Goal: Task Accomplishment & Management: Manage account settings

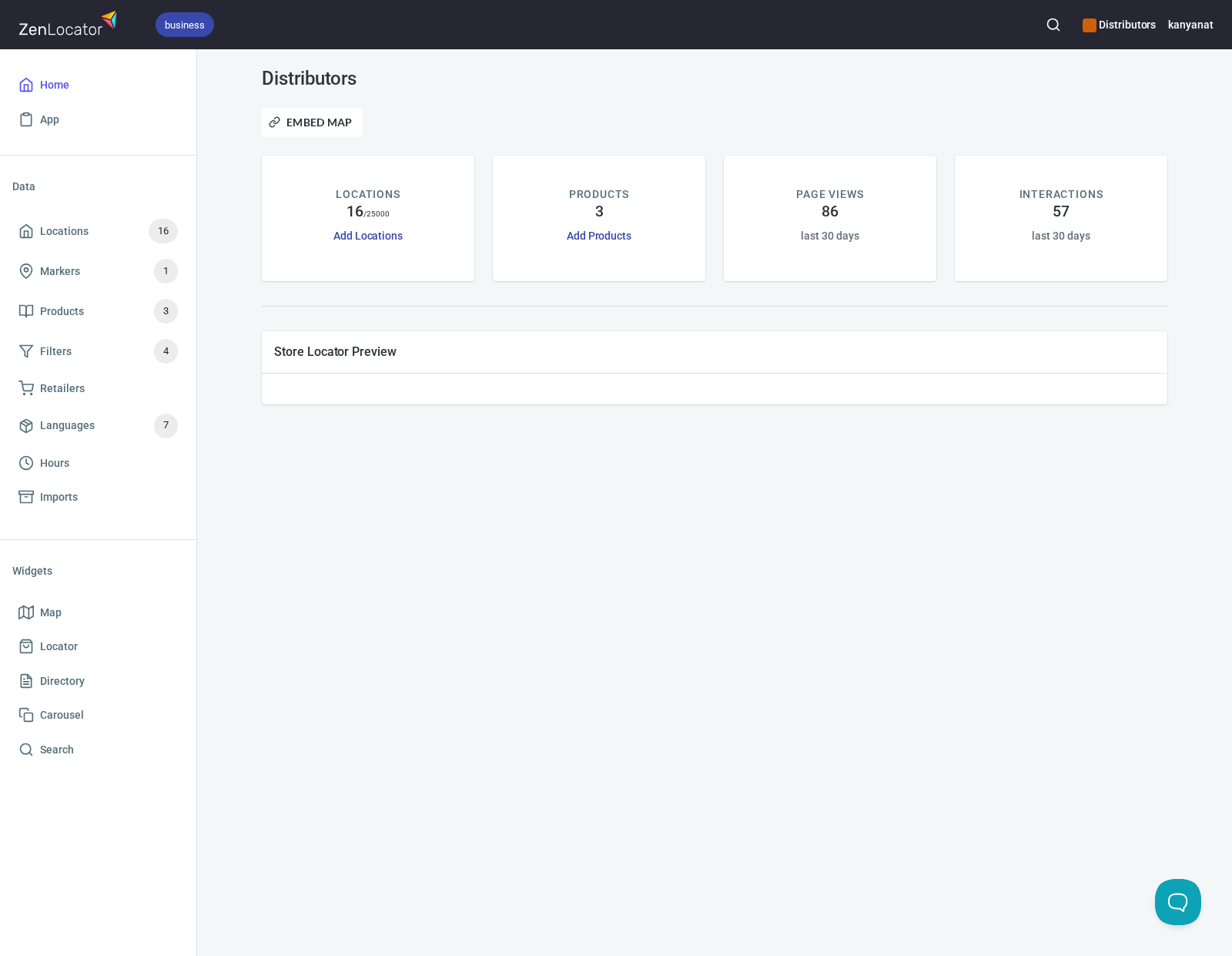
click at [1120, 32] on h6 "Distributors" at bounding box center [1119, 24] width 73 height 17
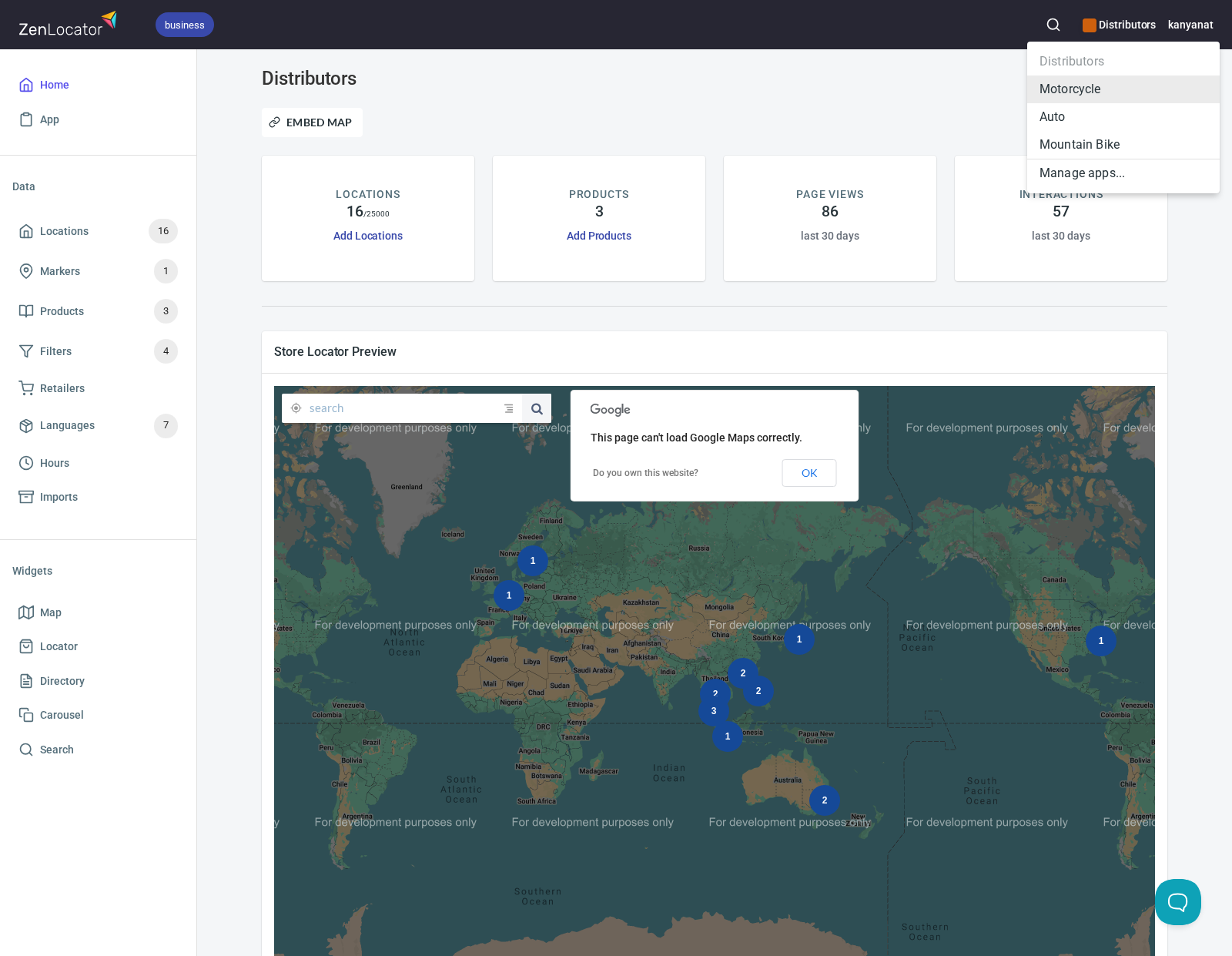
click at [1039, 60] on ul "Distributors Motorcycle Auto Mountain Bike Manage apps..." at bounding box center [1123, 117] width 193 height 152
click at [1065, 59] on ul "Distributors Motorcycle Auto Mountain Bike Manage apps..." at bounding box center [1123, 117] width 193 height 152
click at [1066, 96] on li "Motorcycle" at bounding box center [1123, 89] width 193 height 28
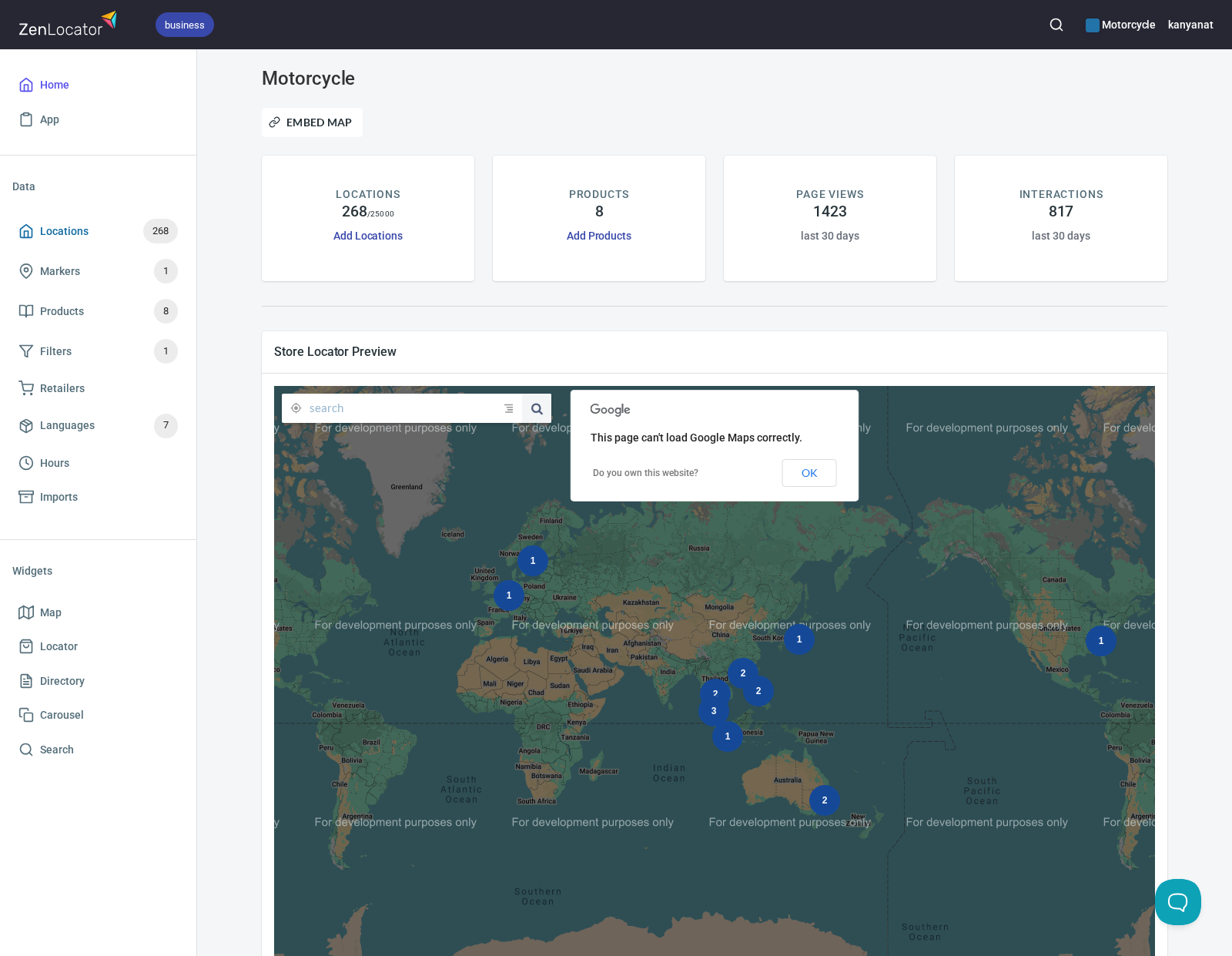
click at [89, 230] on span "Locations 268" at bounding box center [98, 230] width 159 height 24
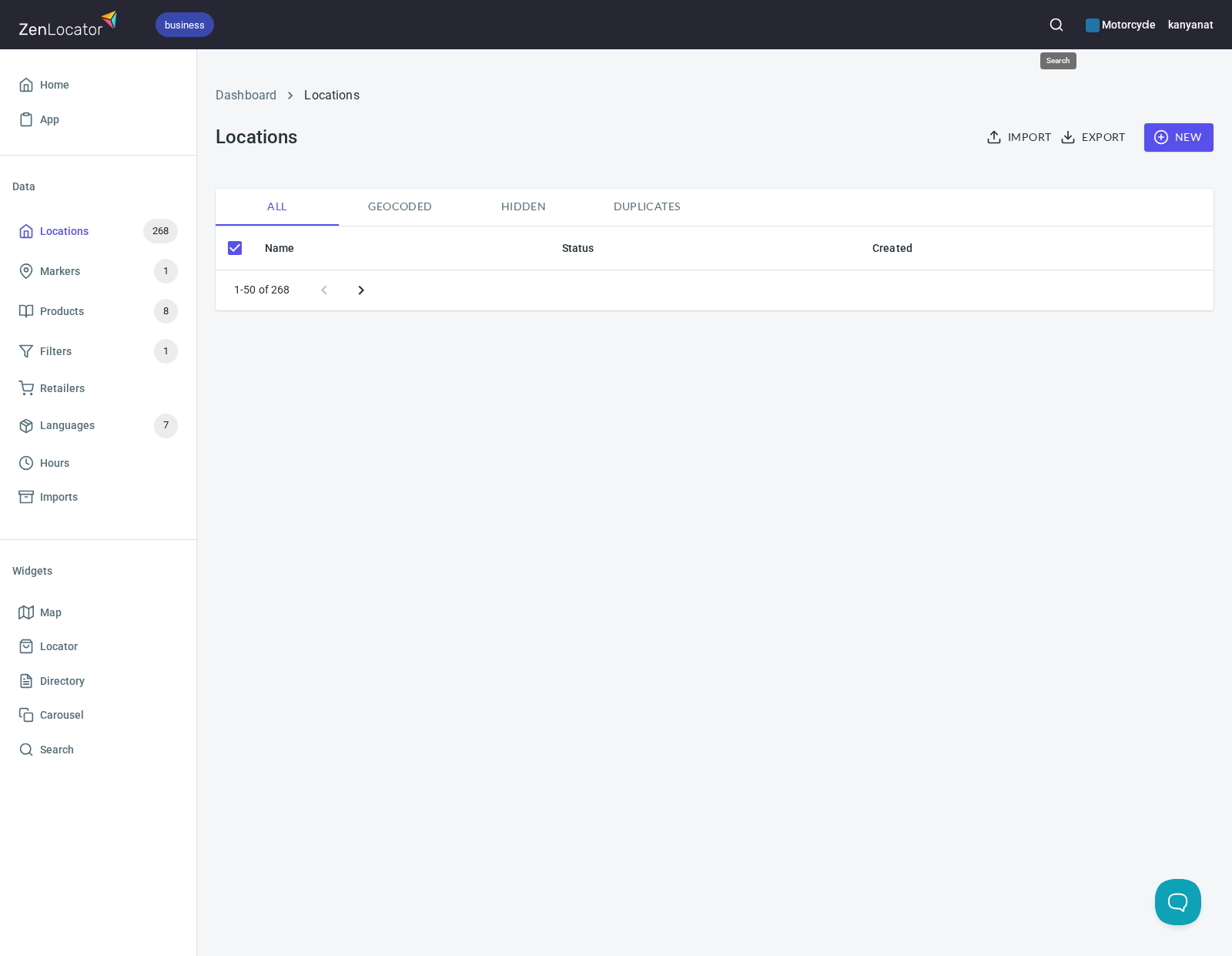
checkbox input "false"
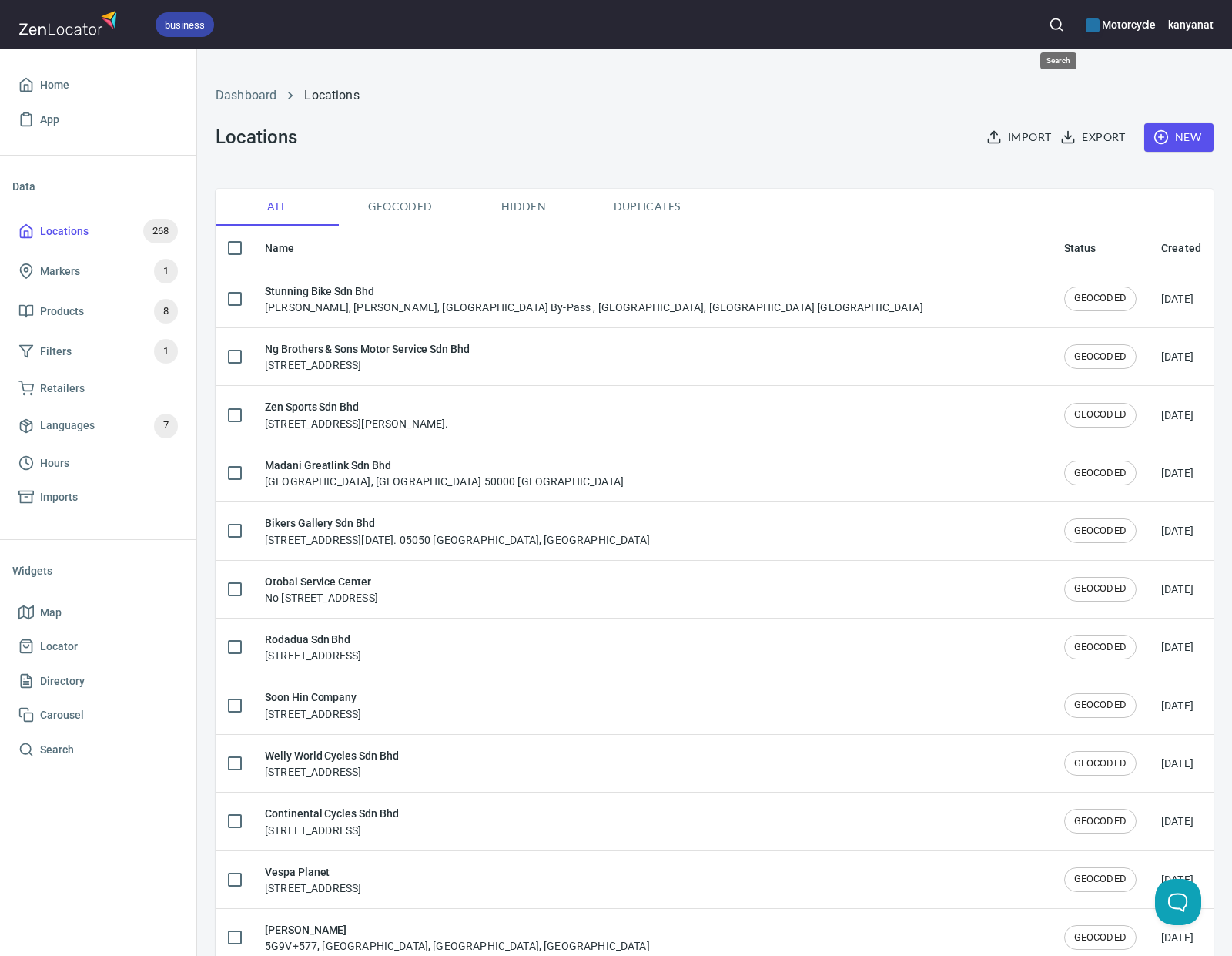
click at [1051, 27] on icon "button" at bounding box center [1056, 24] width 15 height 15
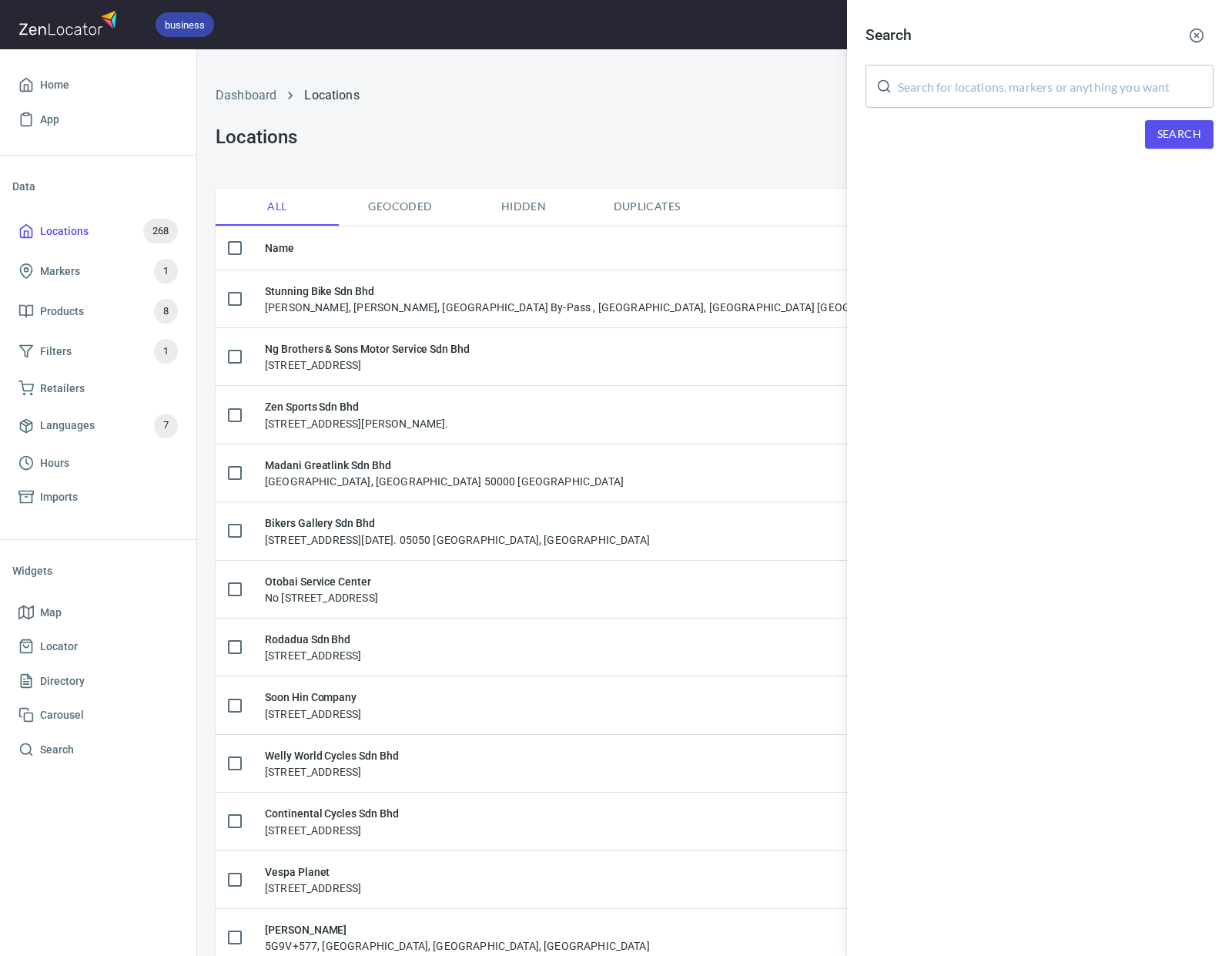
click at [1021, 88] on input "text" at bounding box center [1056, 86] width 316 height 43
paste input "AMEURO"
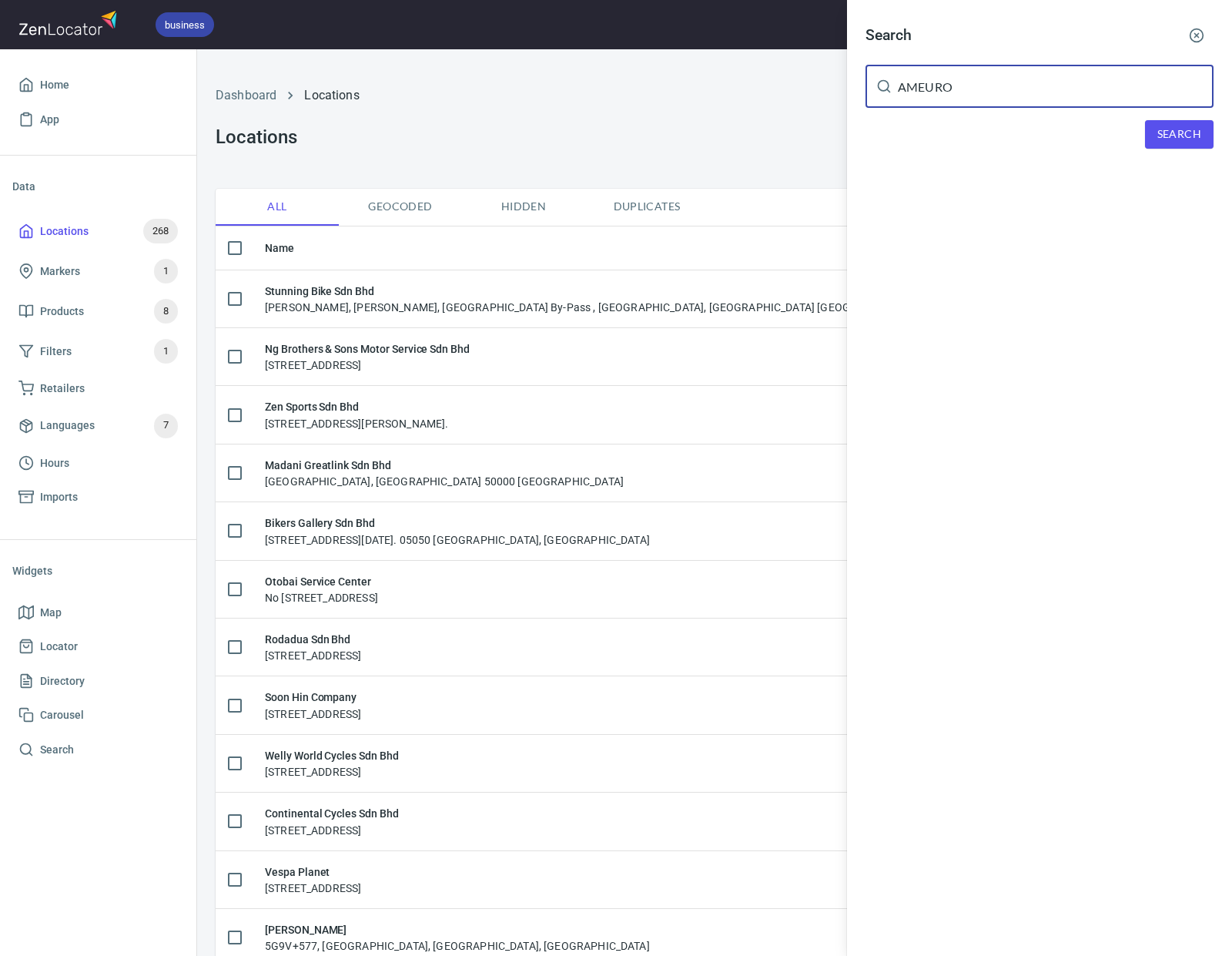
type input "AMEURO"
click at [1154, 132] on button "Search" at bounding box center [1179, 134] width 68 height 29
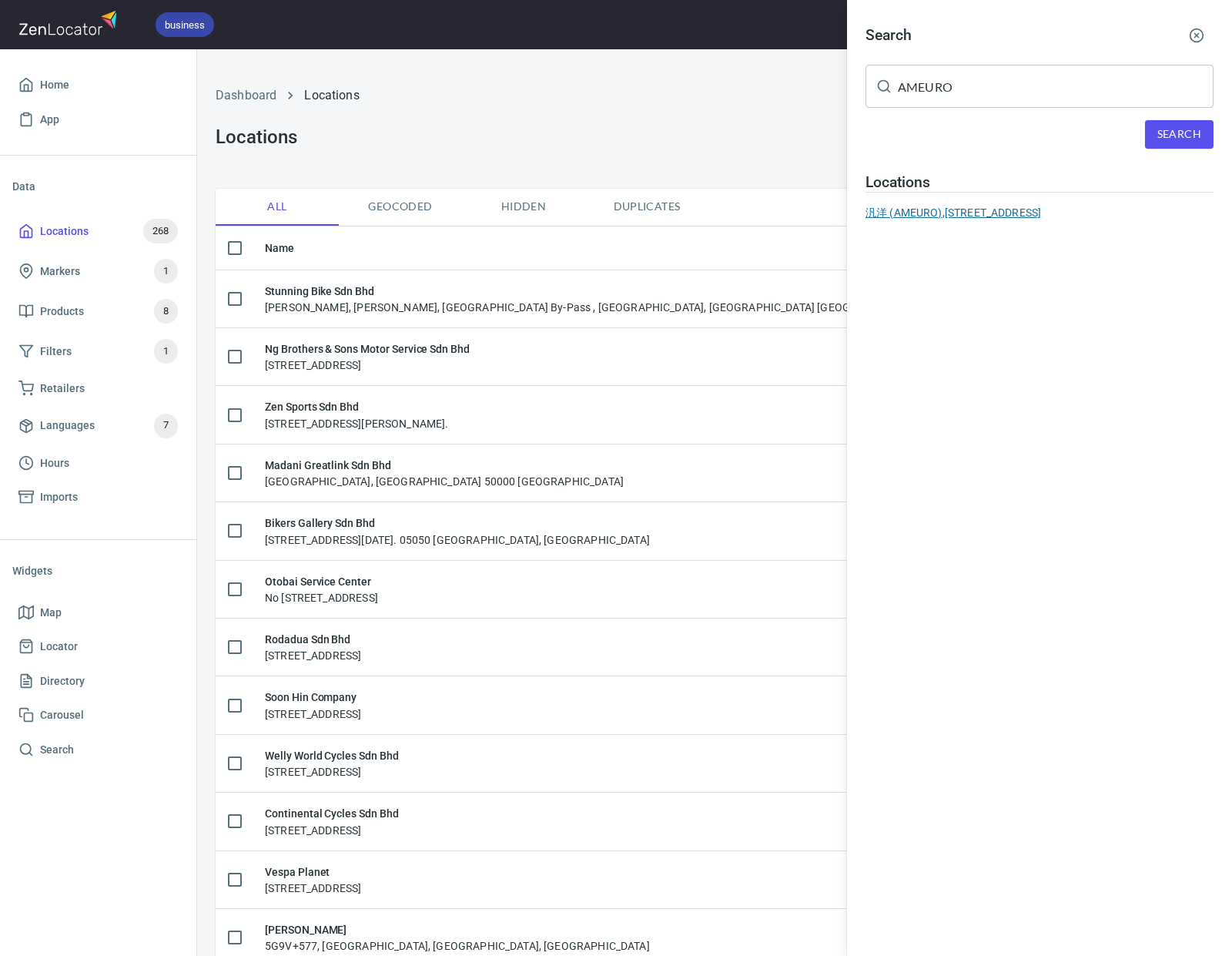
click at [976, 215] on div "汎洋 (AMEURO), [STREET_ADDRESS]" at bounding box center [1039, 212] width 348 height 15
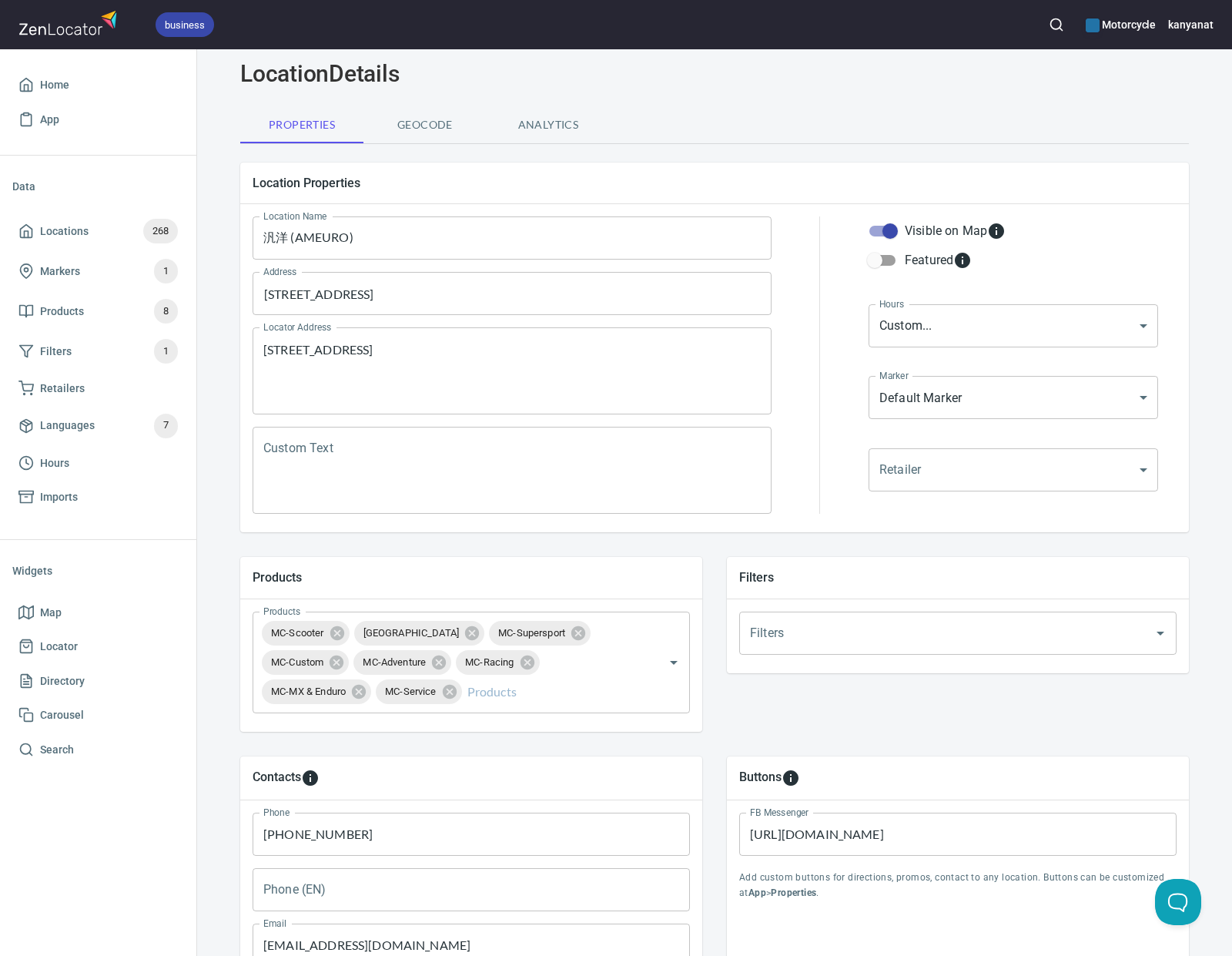
scroll to position [385, 0]
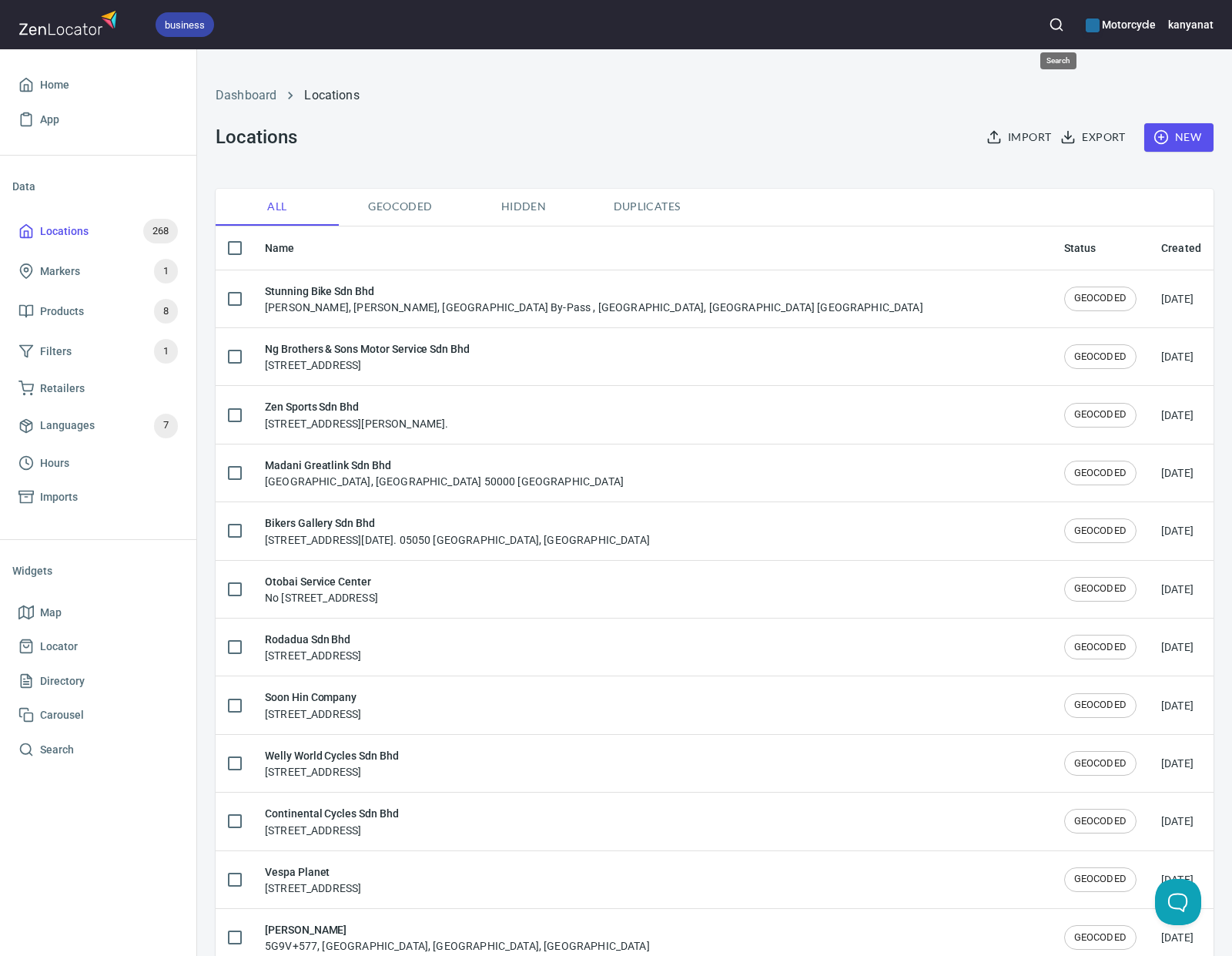
click at [1061, 14] on button "button" at bounding box center [1057, 25] width 34 height 34
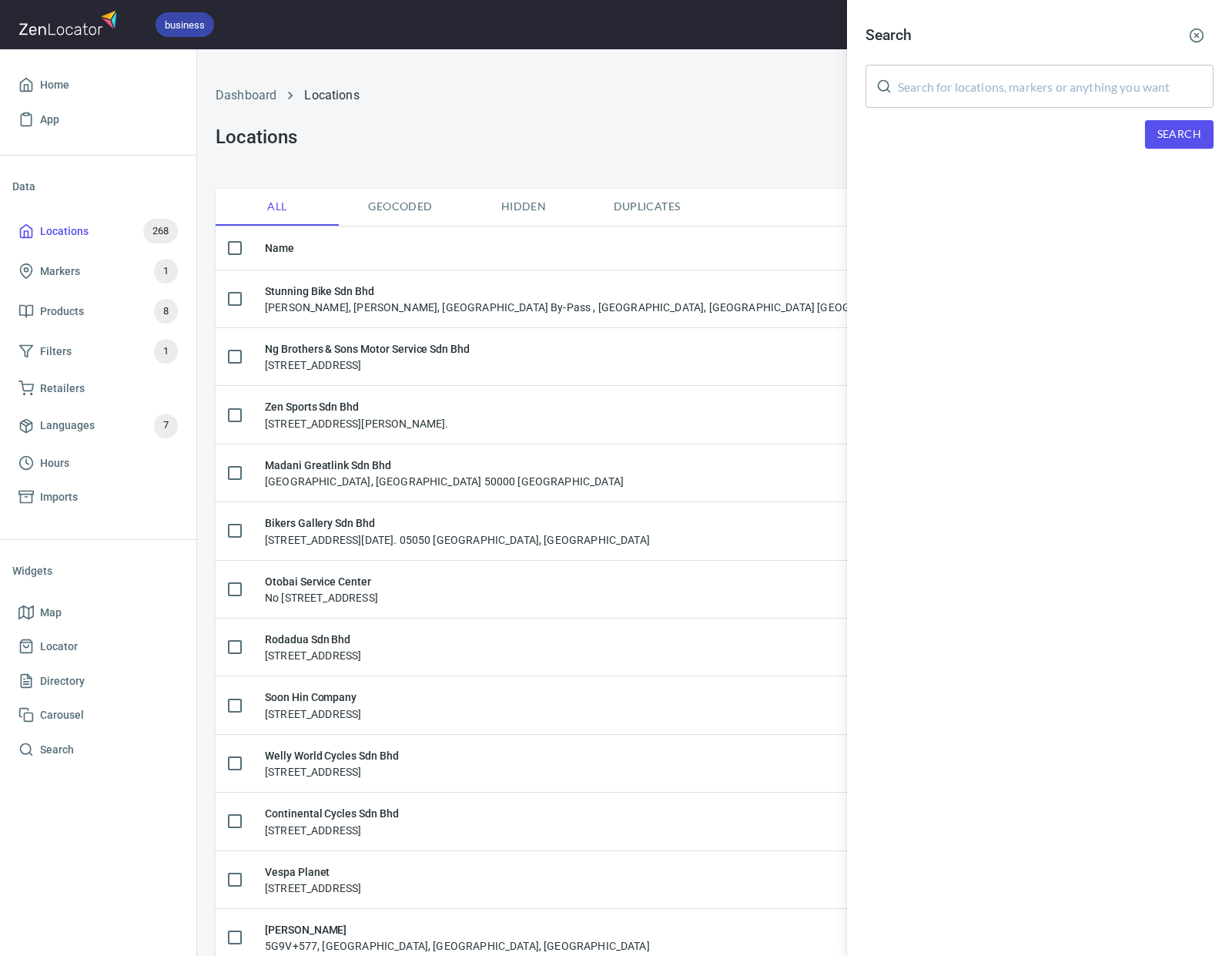
click at [978, 81] on input "text" at bounding box center [1056, 86] width 316 height 43
paste input "AMEURO"
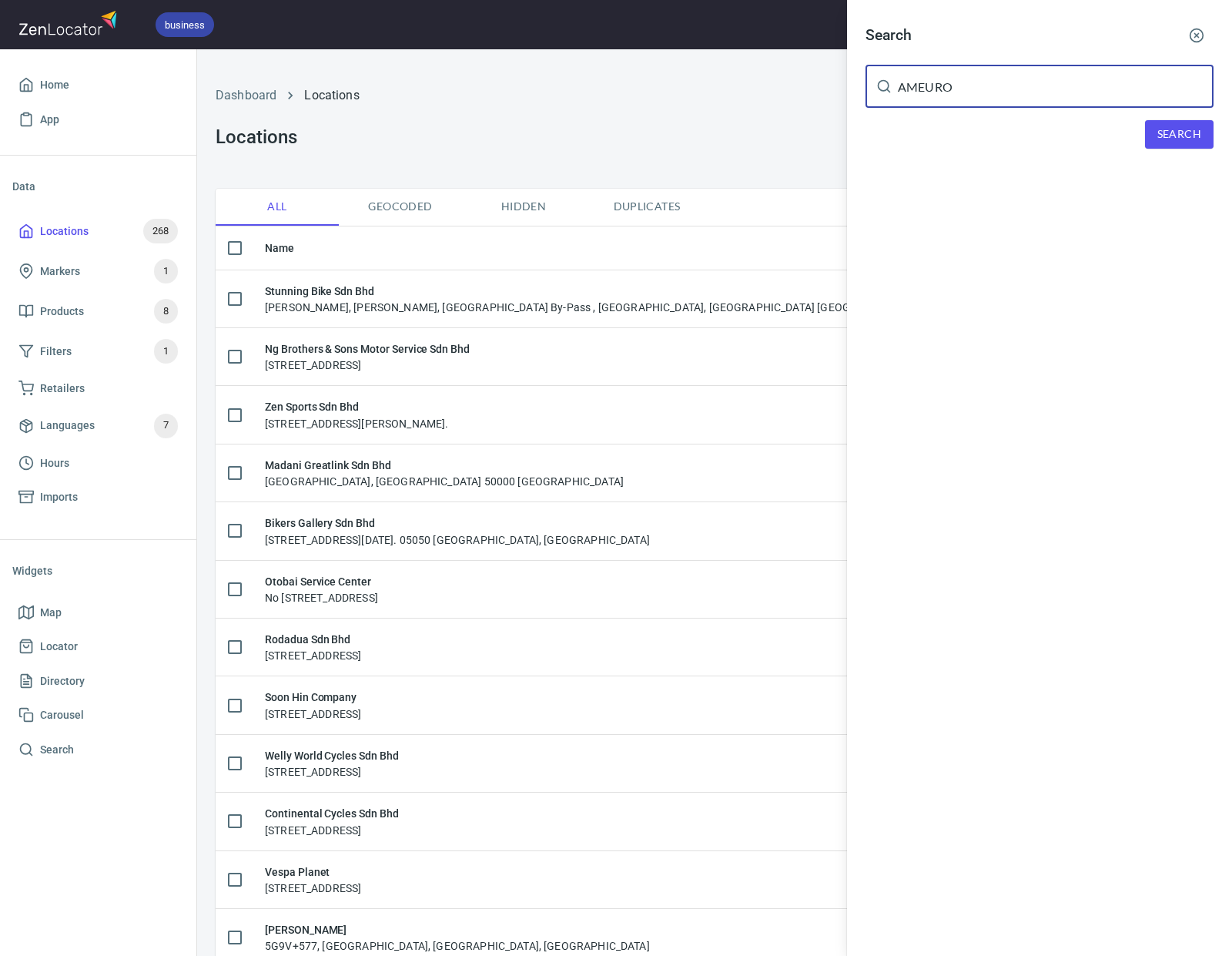
type input "AMEURO"
click at [1149, 131] on button "Search" at bounding box center [1179, 134] width 68 height 29
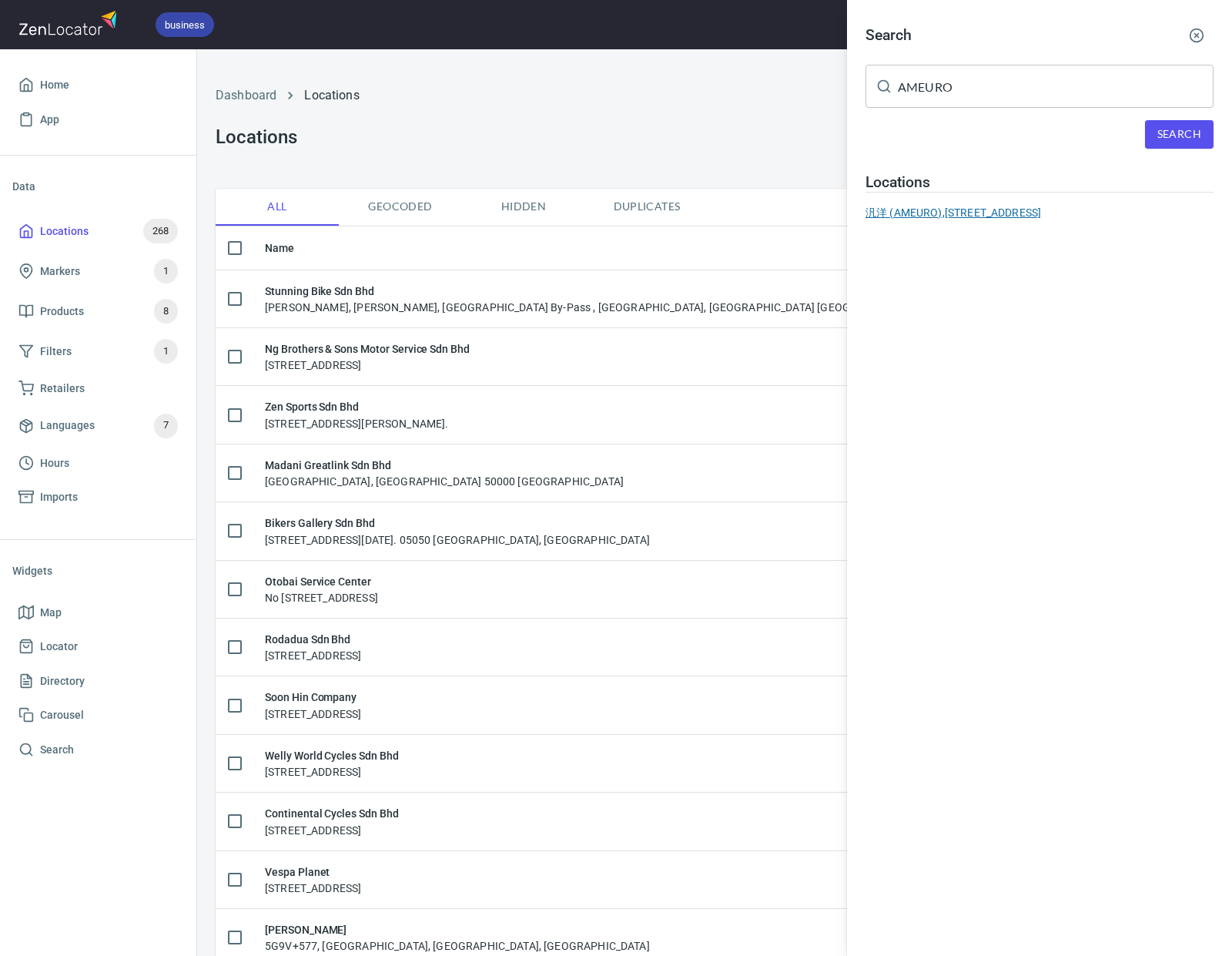
click at [1050, 208] on div "汎洋 (AMEURO), [STREET_ADDRESS]" at bounding box center [1039, 212] width 348 height 15
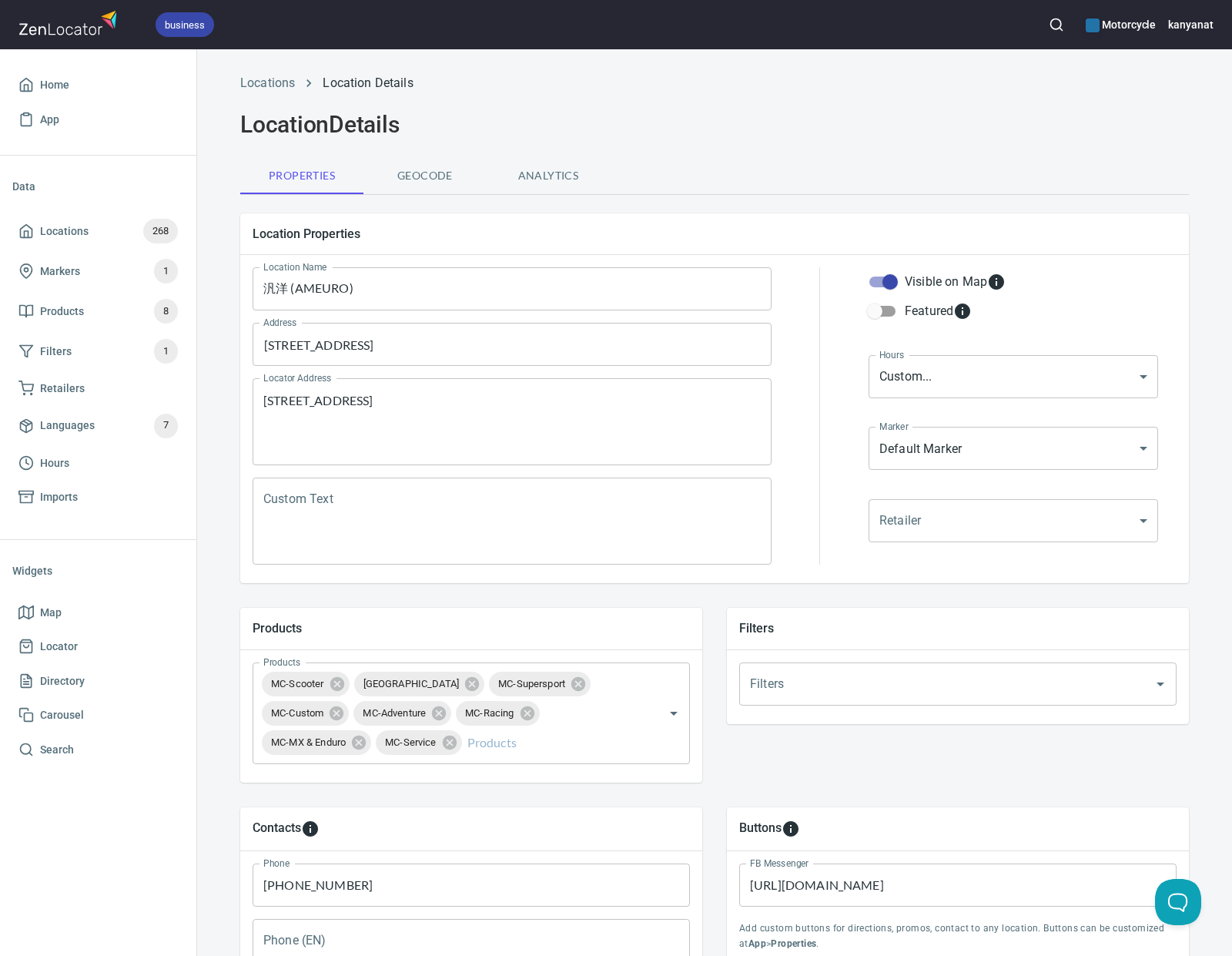
scroll to position [385, 0]
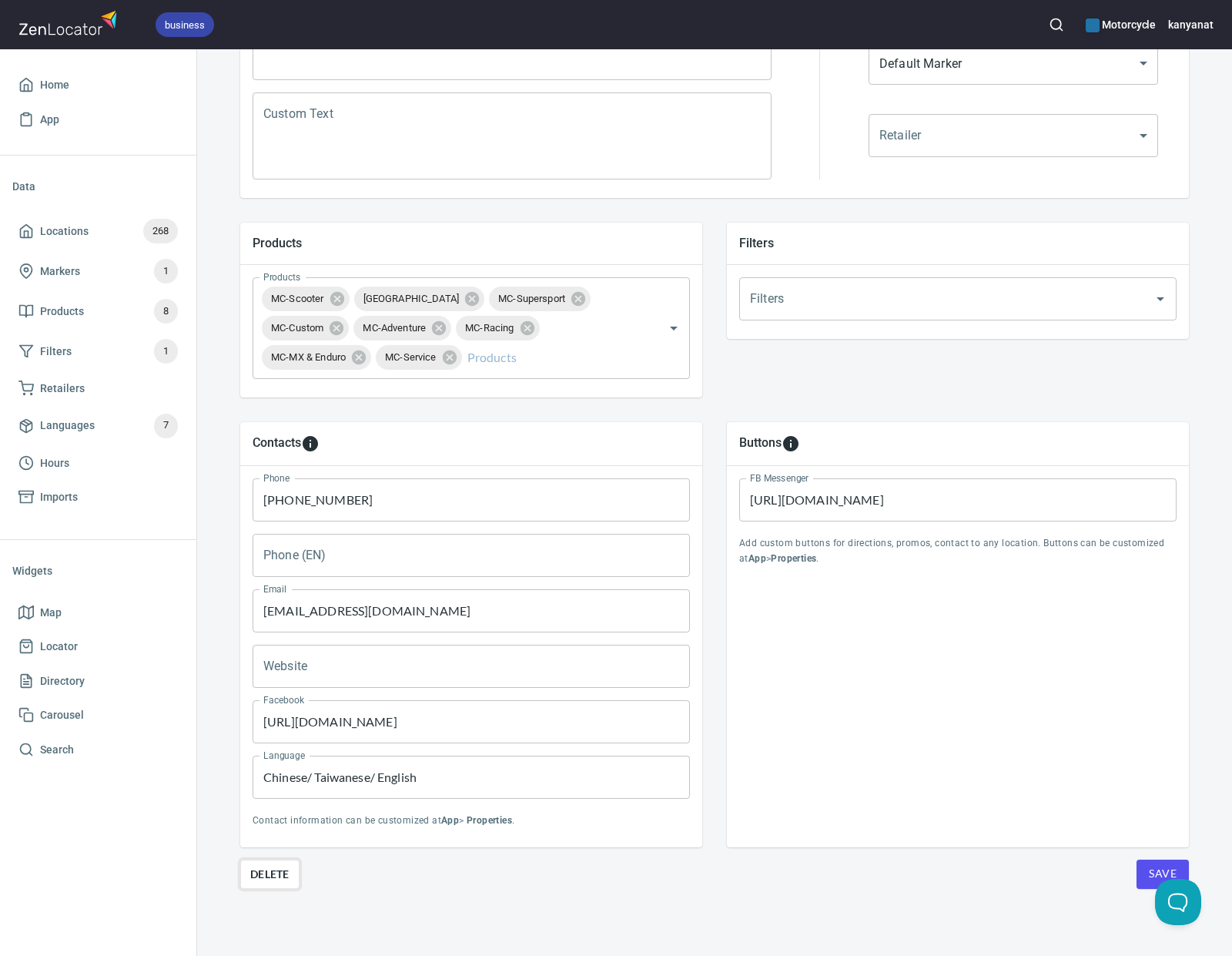
click at [266, 870] on span "Delete" at bounding box center [270, 874] width 40 height 19
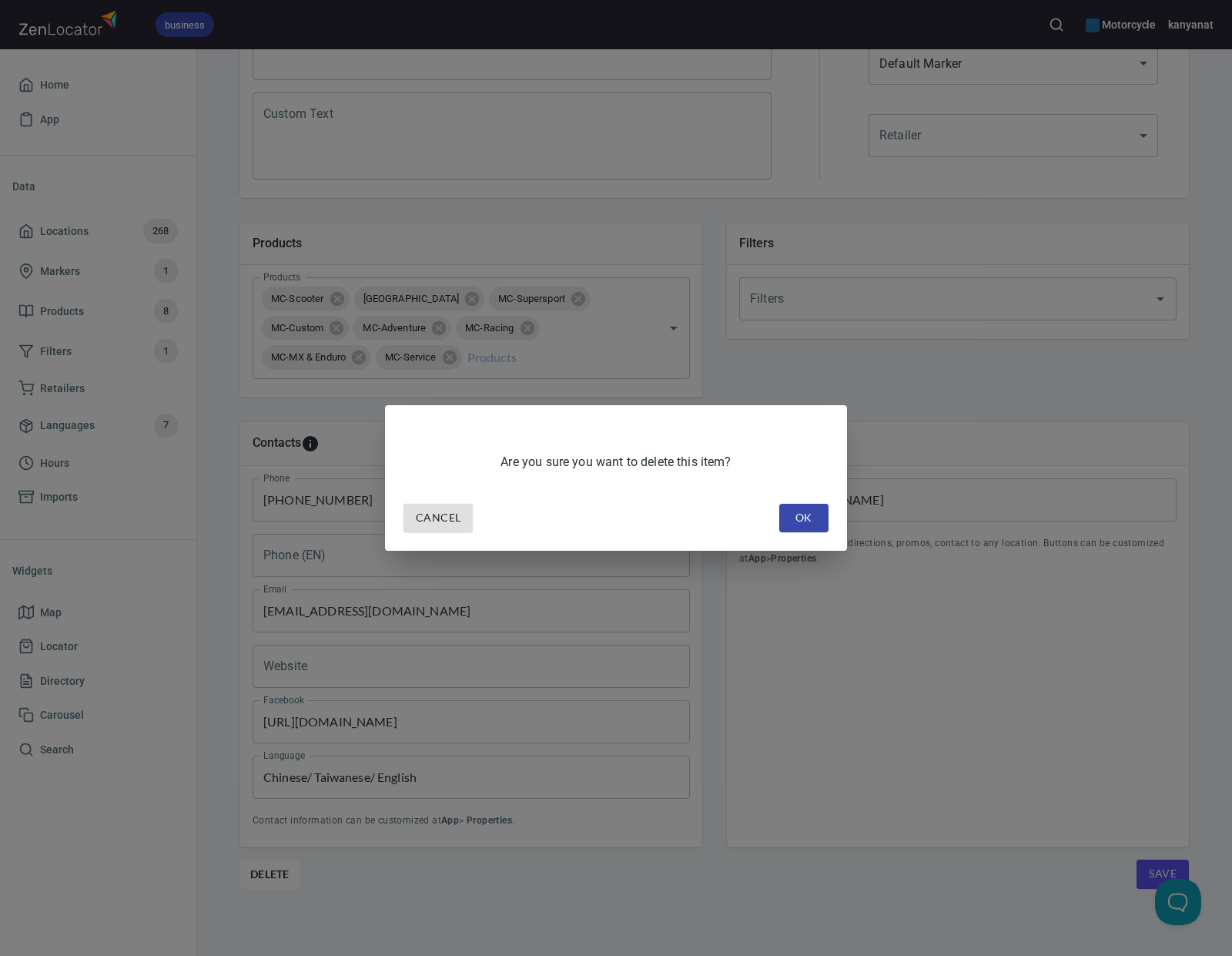
click at [812, 514] on span "OK" at bounding box center [804, 518] width 24 height 19
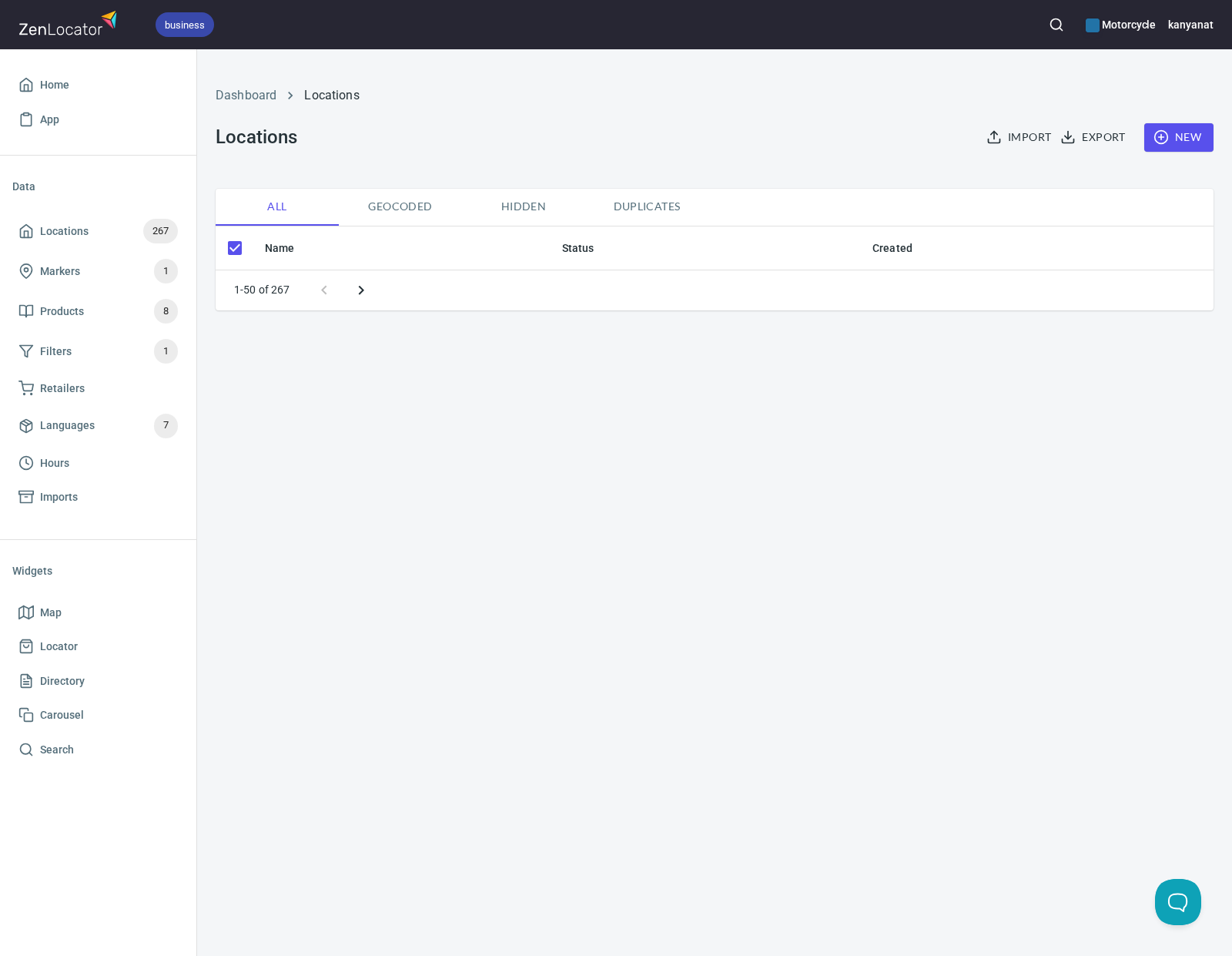
checkbox input "false"
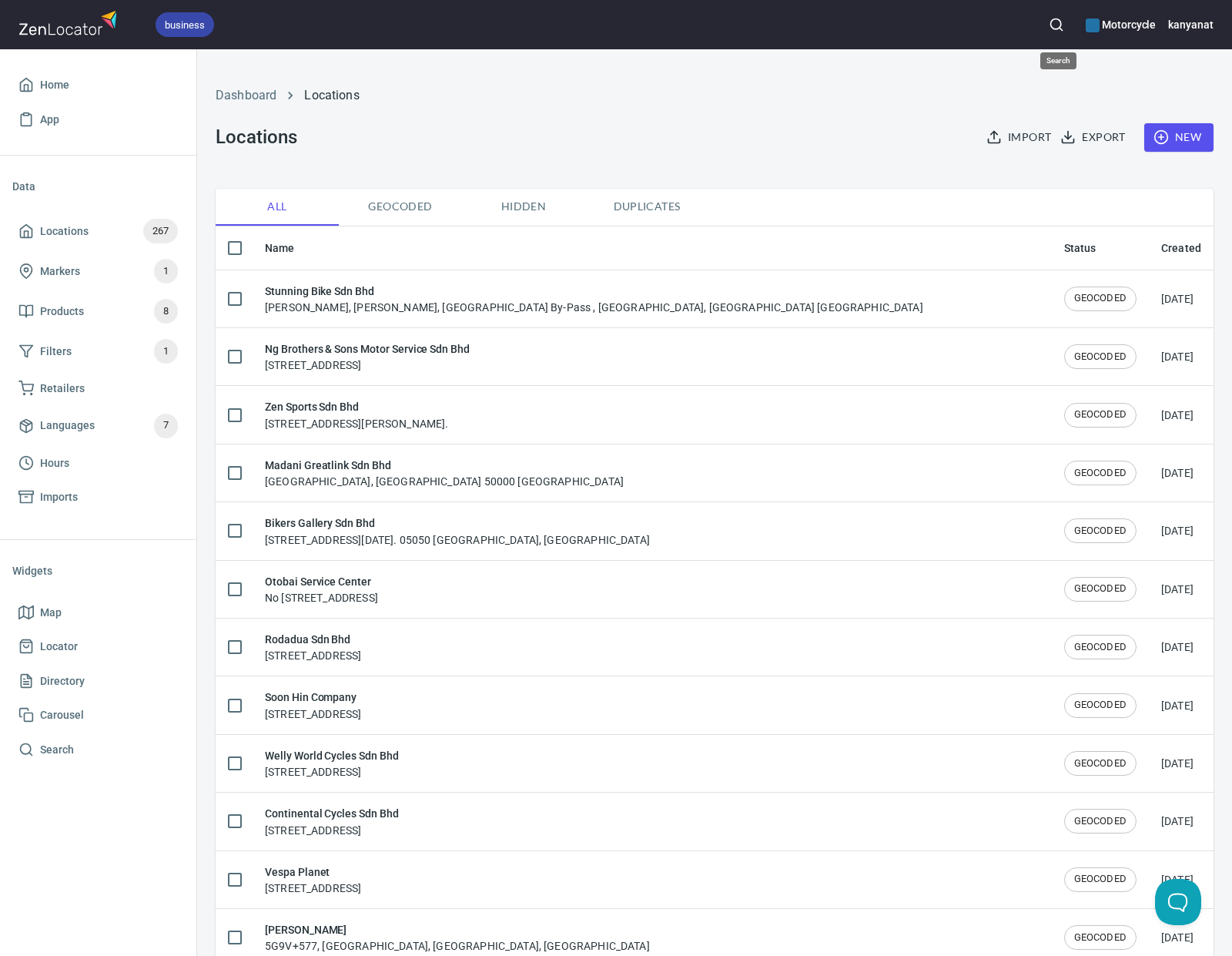
click at [1058, 30] on circle "button" at bounding box center [1055, 23] width 10 height 10
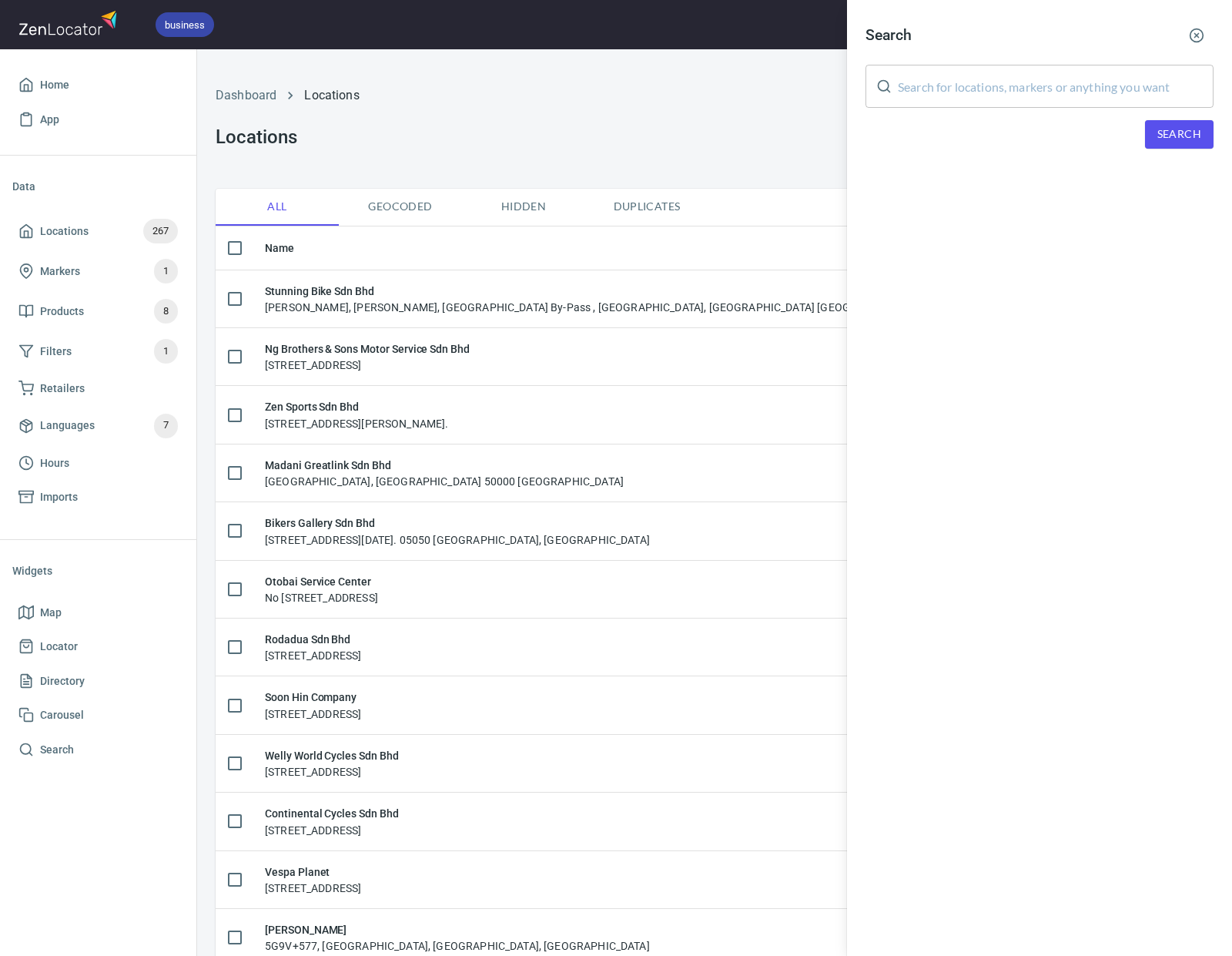
click at [1048, 85] on input "text" at bounding box center [1056, 86] width 316 height 43
paste input "AMEURO"
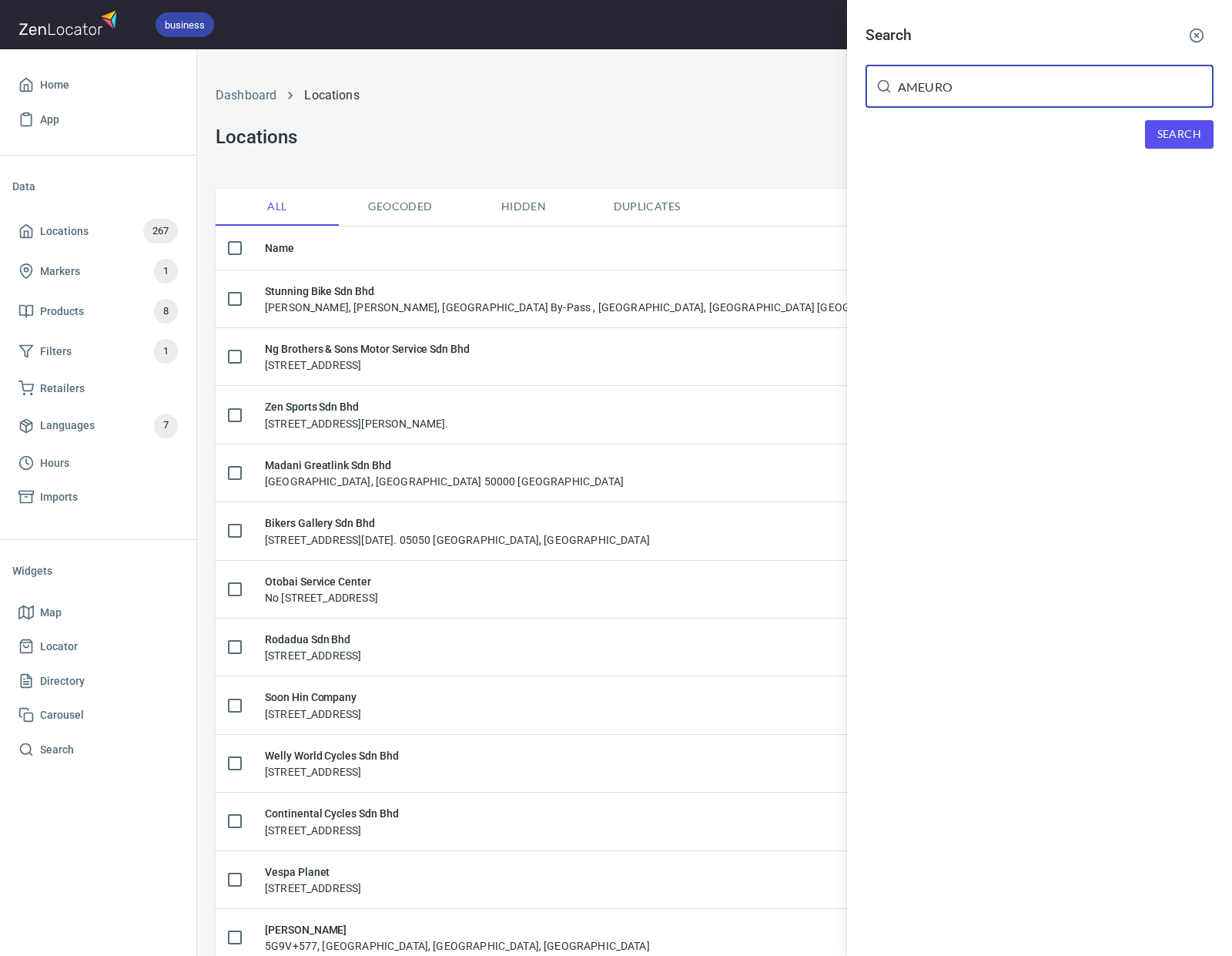
type input "AMEURO"
click at [1157, 144] on button "Search" at bounding box center [1179, 134] width 68 height 29
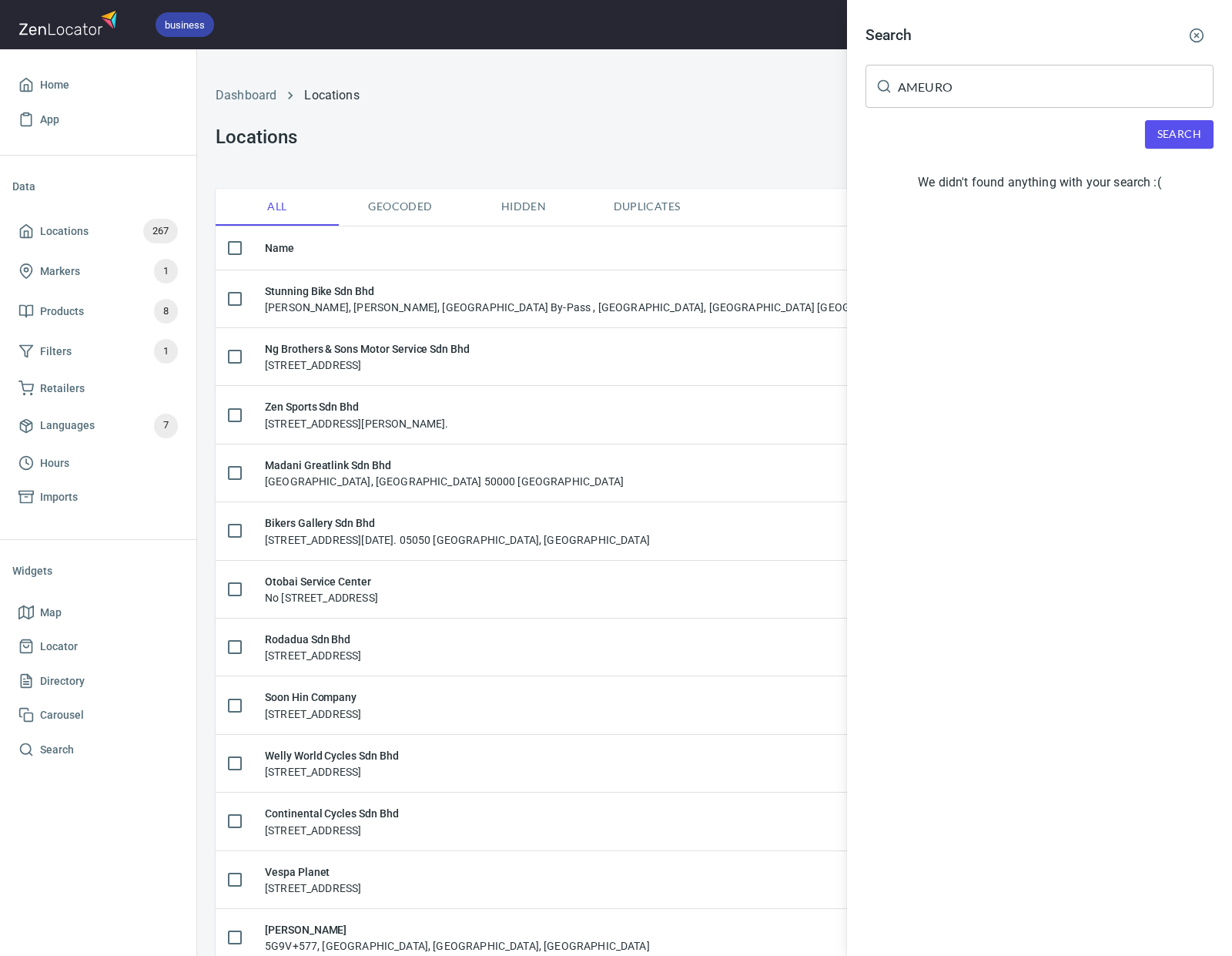
click at [1197, 39] on icon "button" at bounding box center [1196, 35] width 15 height 15
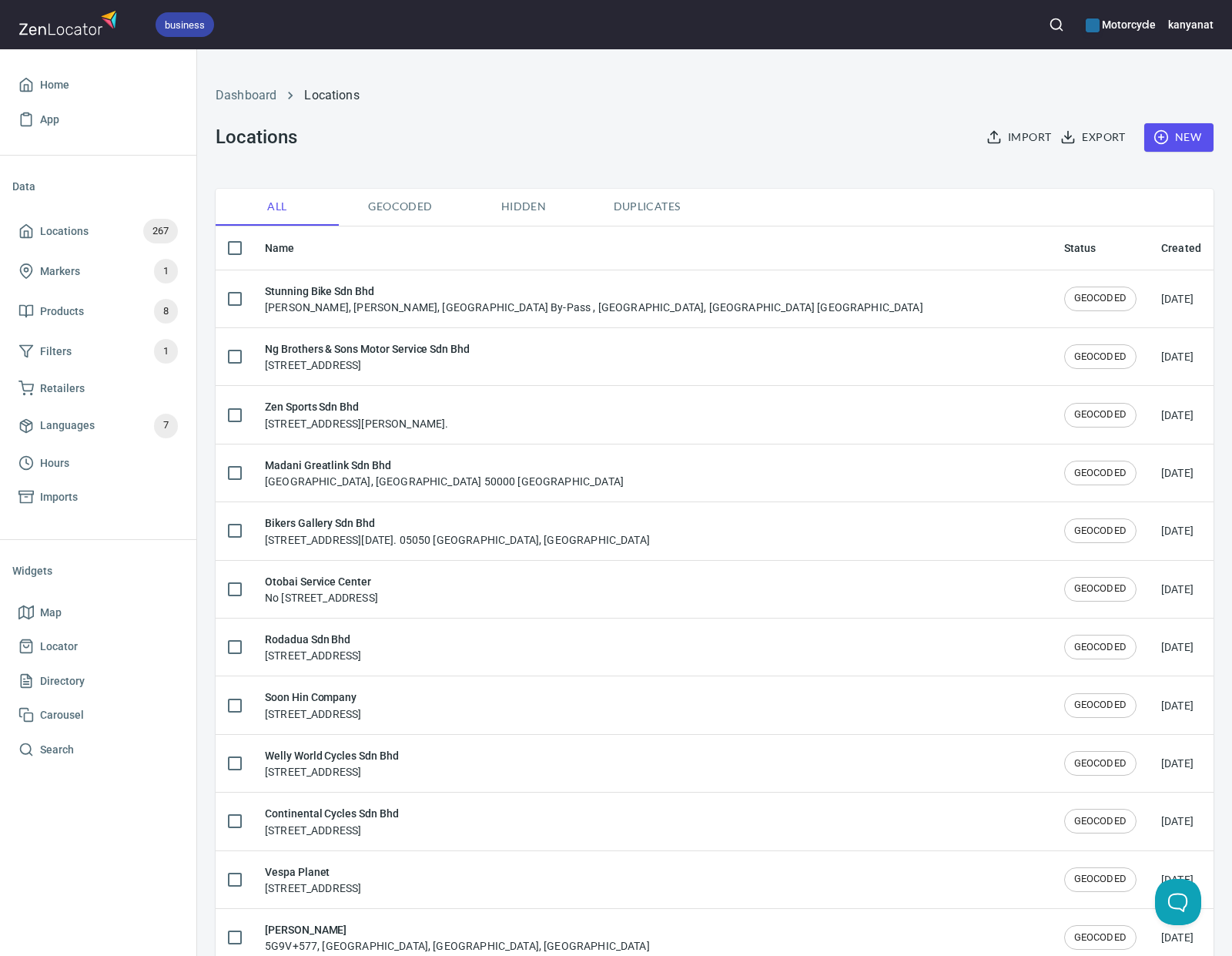
click at [1117, 27] on h6 "Motorcycle" at bounding box center [1120, 24] width 70 height 17
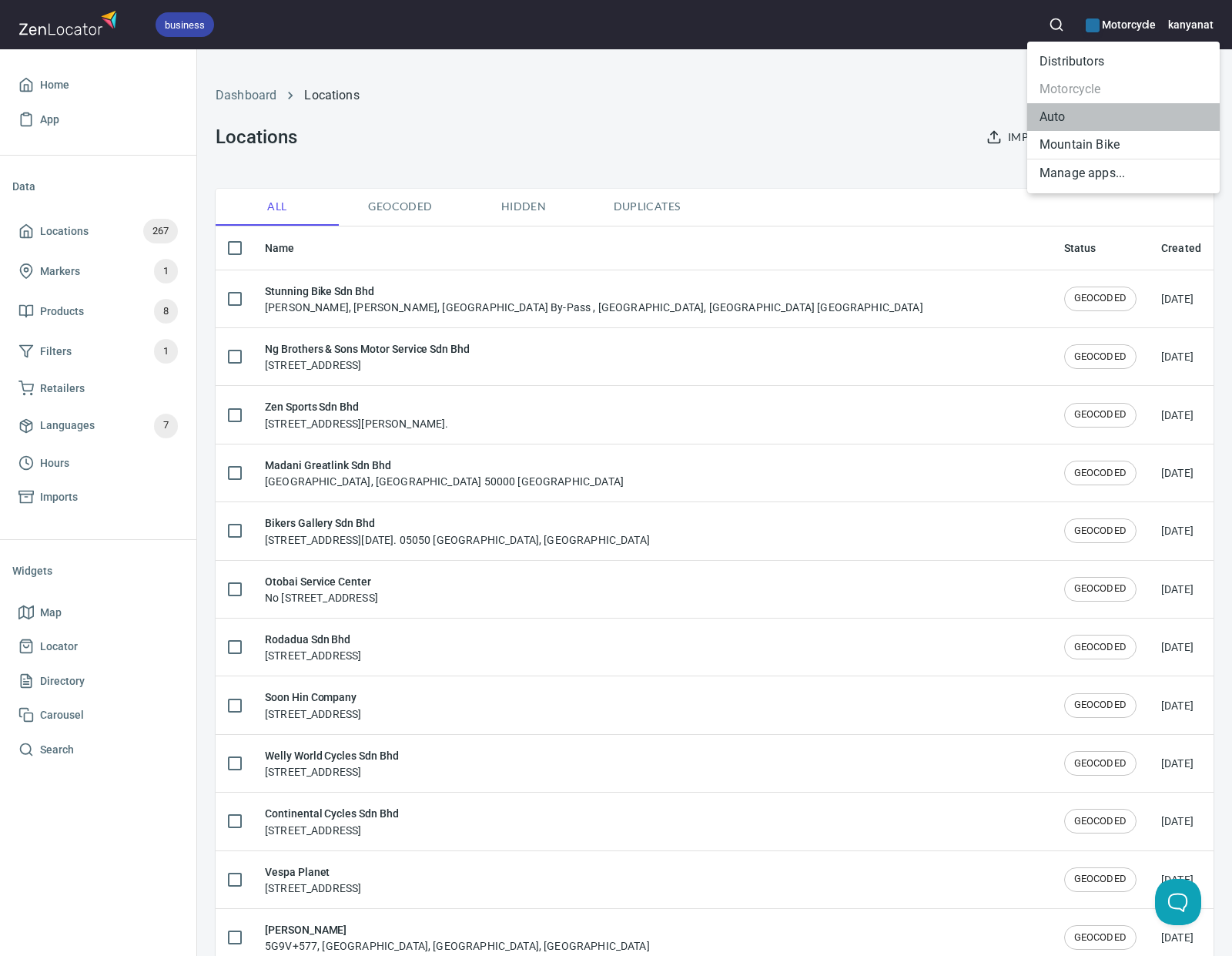
click at [1066, 118] on li "Auto" at bounding box center [1123, 117] width 193 height 28
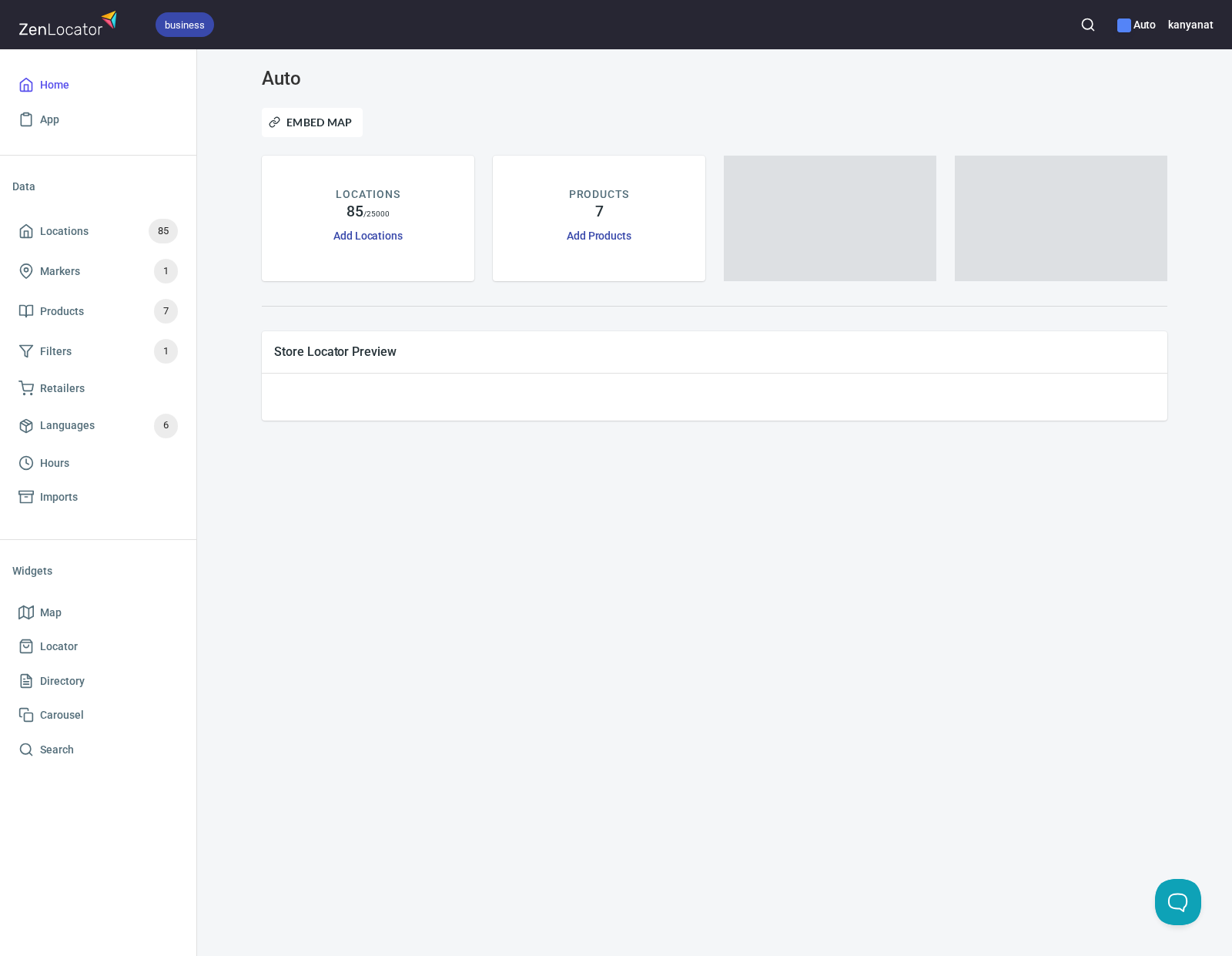
click at [1086, 24] on icon "button" at bounding box center [1087, 24] width 15 height 15
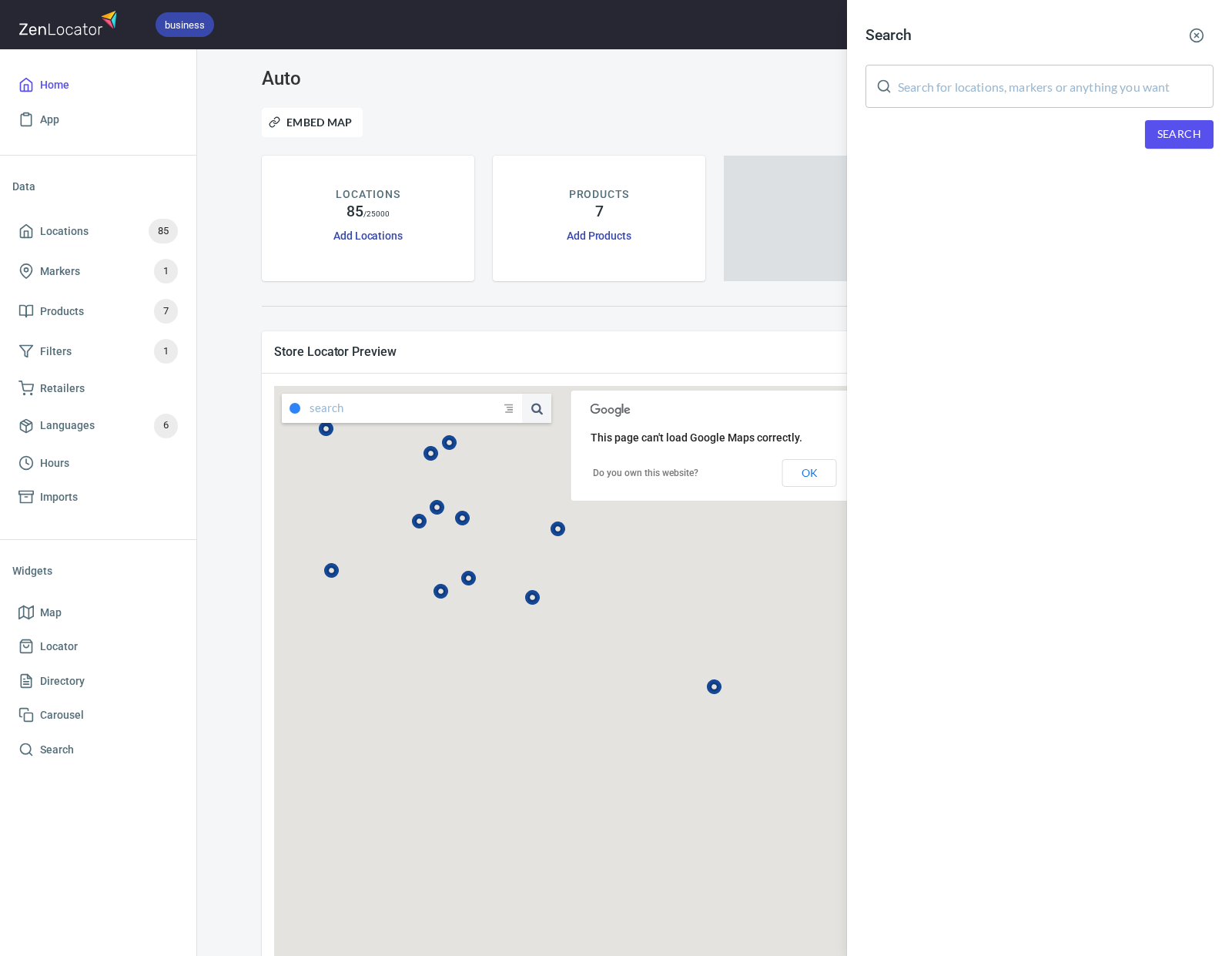
click at [1039, 83] on input "text" at bounding box center [1056, 86] width 316 height 43
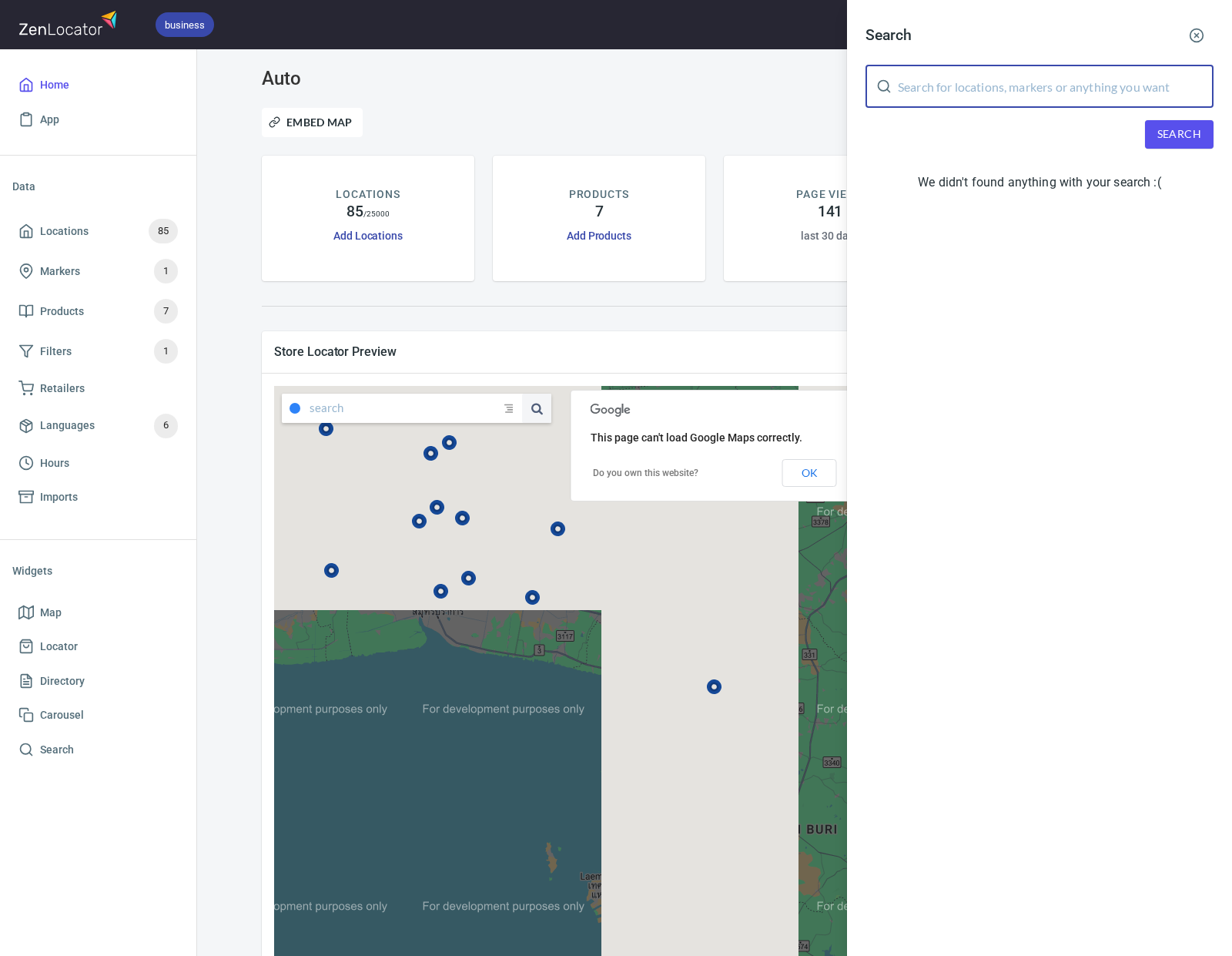
paste input "AMEURO"
type input "AMEURO"
